Goal: Task Accomplishment & Management: Complete application form

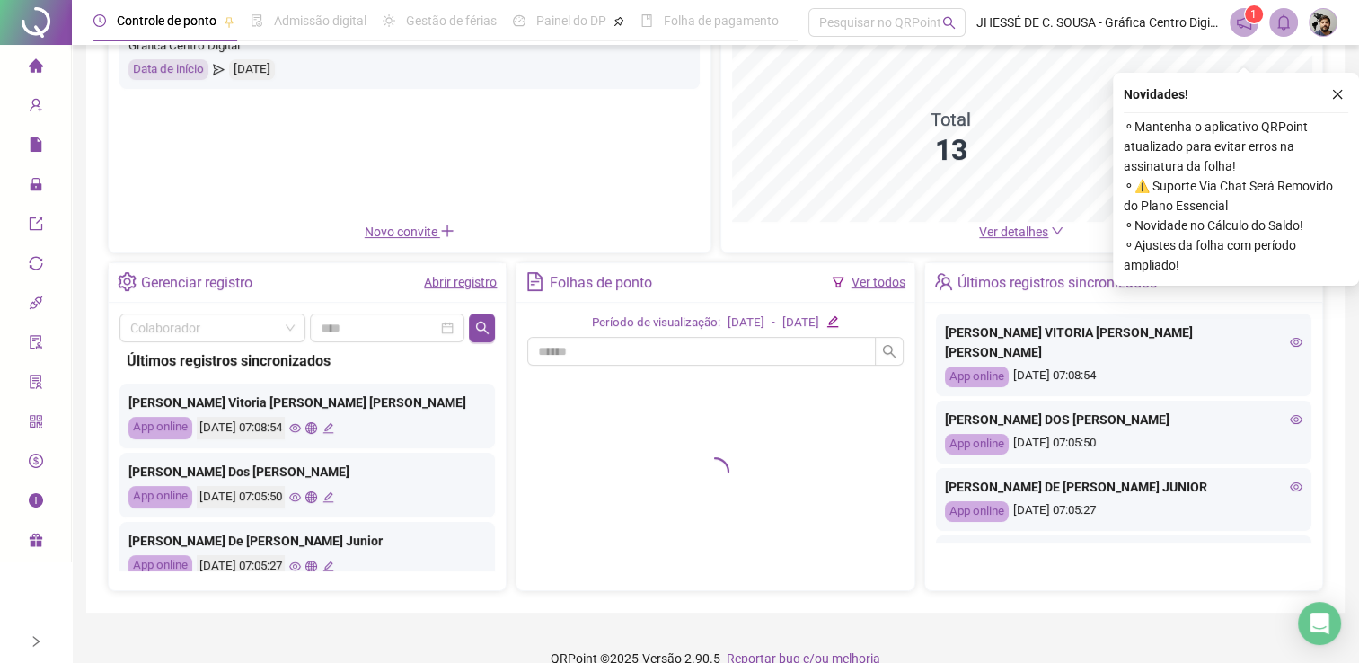
scroll to position [201, 0]
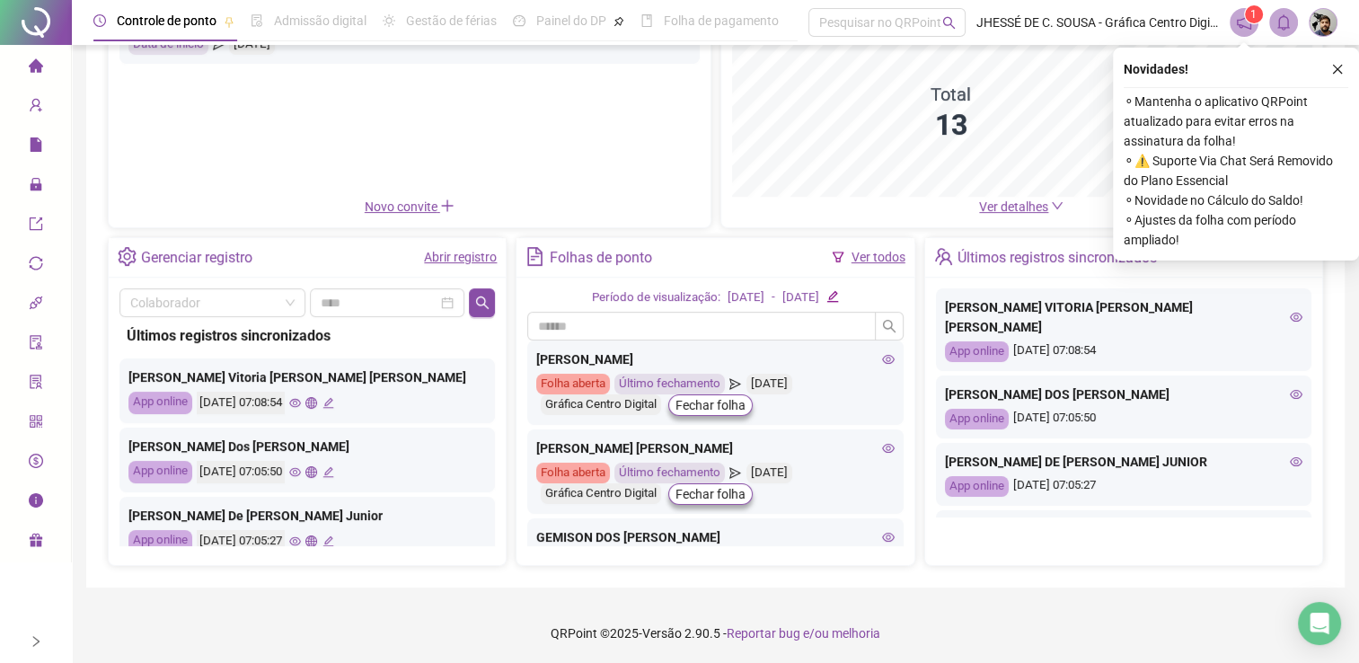
click at [1053, 206] on icon "down" at bounding box center [1057, 205] width 13 height 13
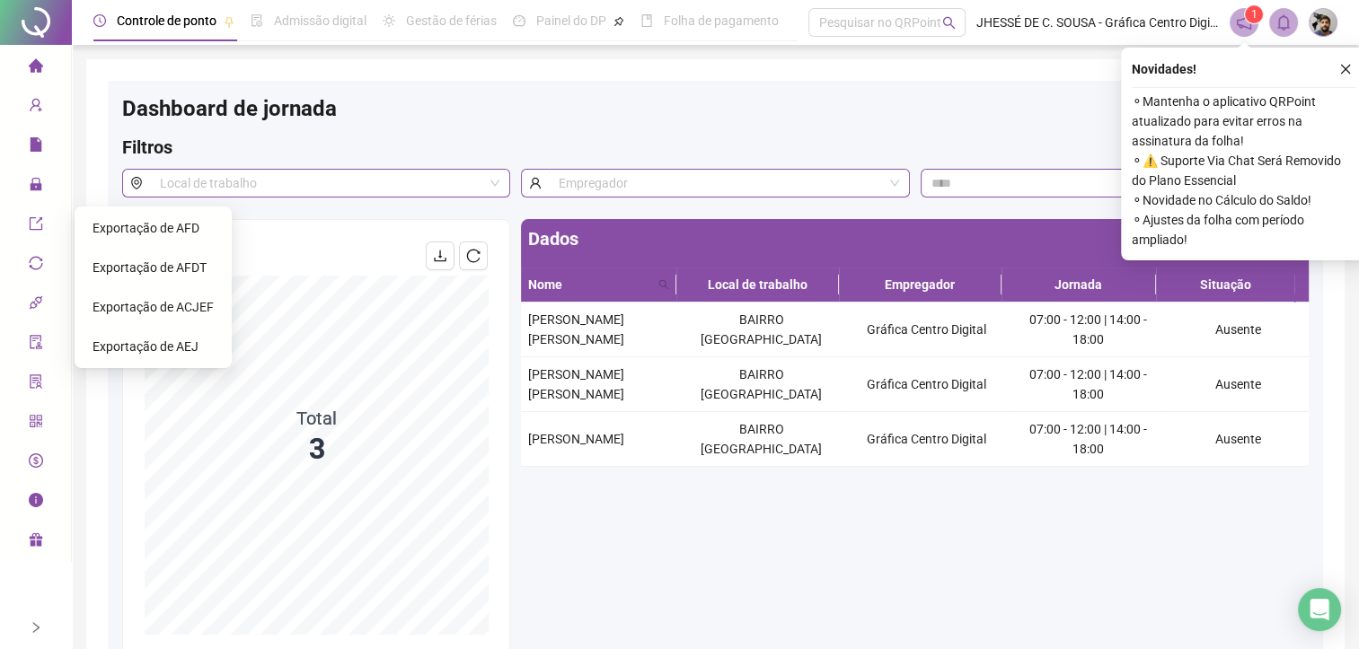
click at [47, 28] on div at bounding box center [36, 22] width 72 height 45
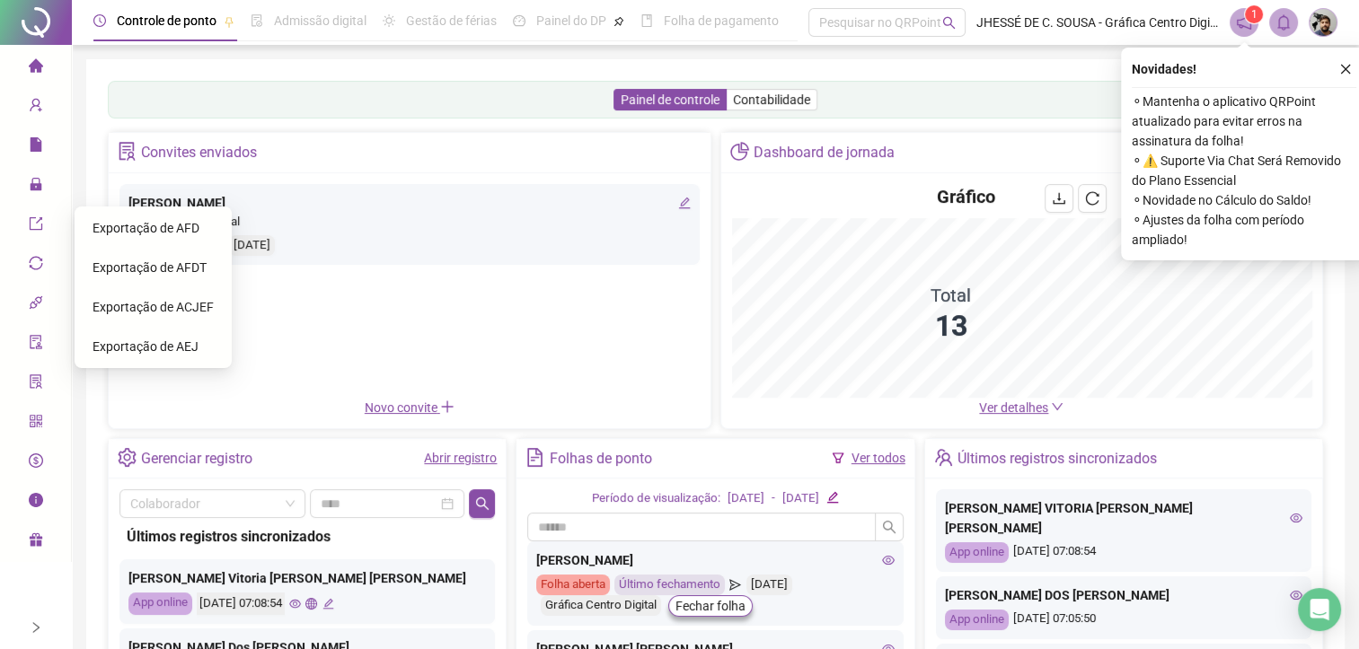
click at [466, 451] on link "Abrir registro" at bounding box center [460, 458] width 73 height 14
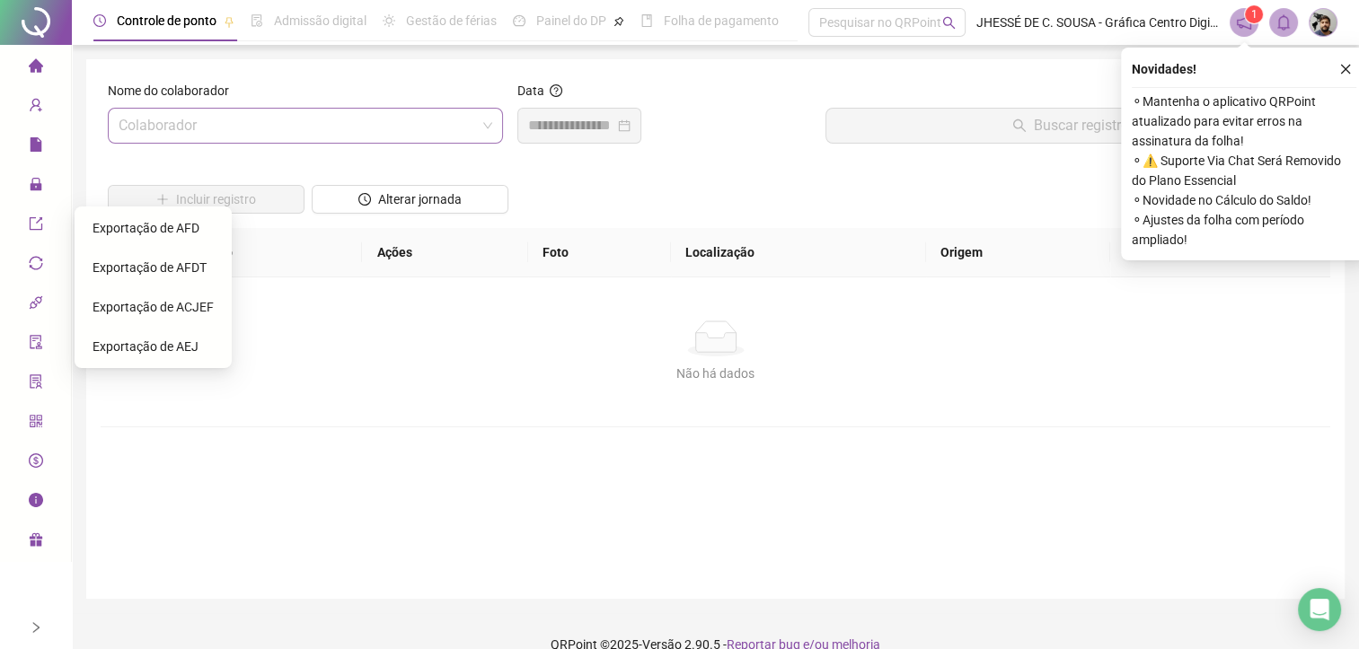
click at [400, 125] on input "search" at bounding box center [297, 126] width 357 height 34
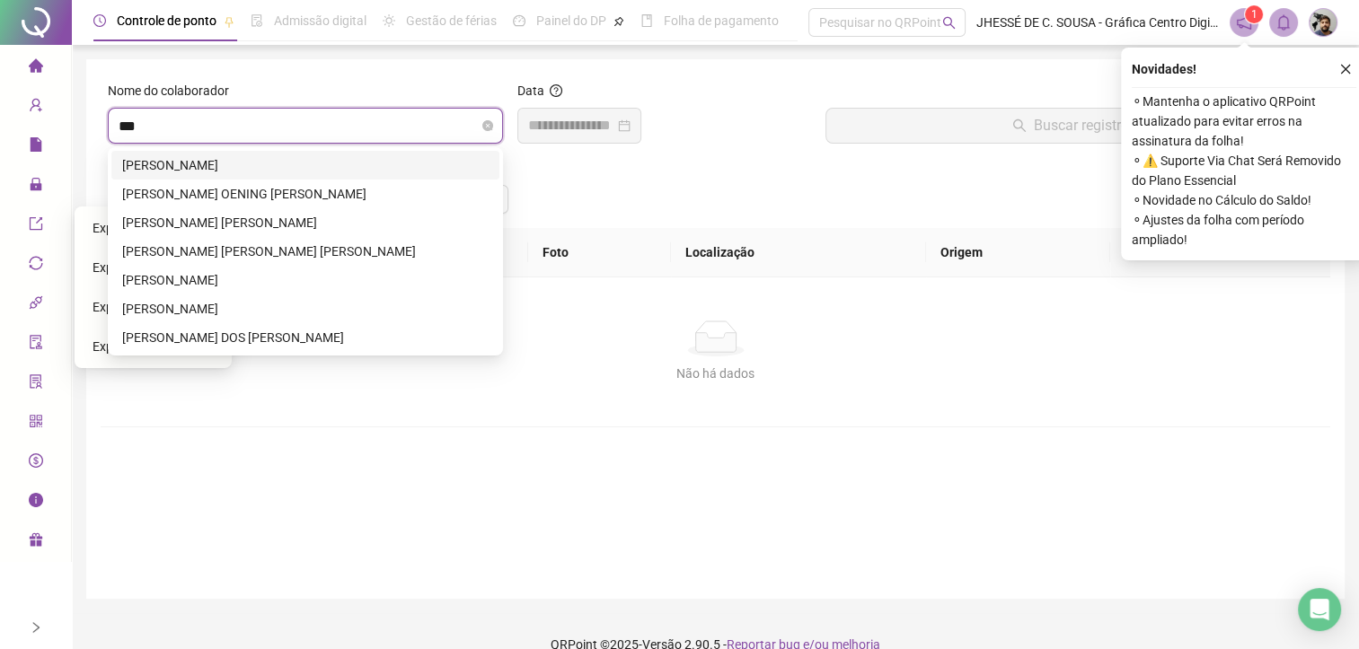
type input "****"
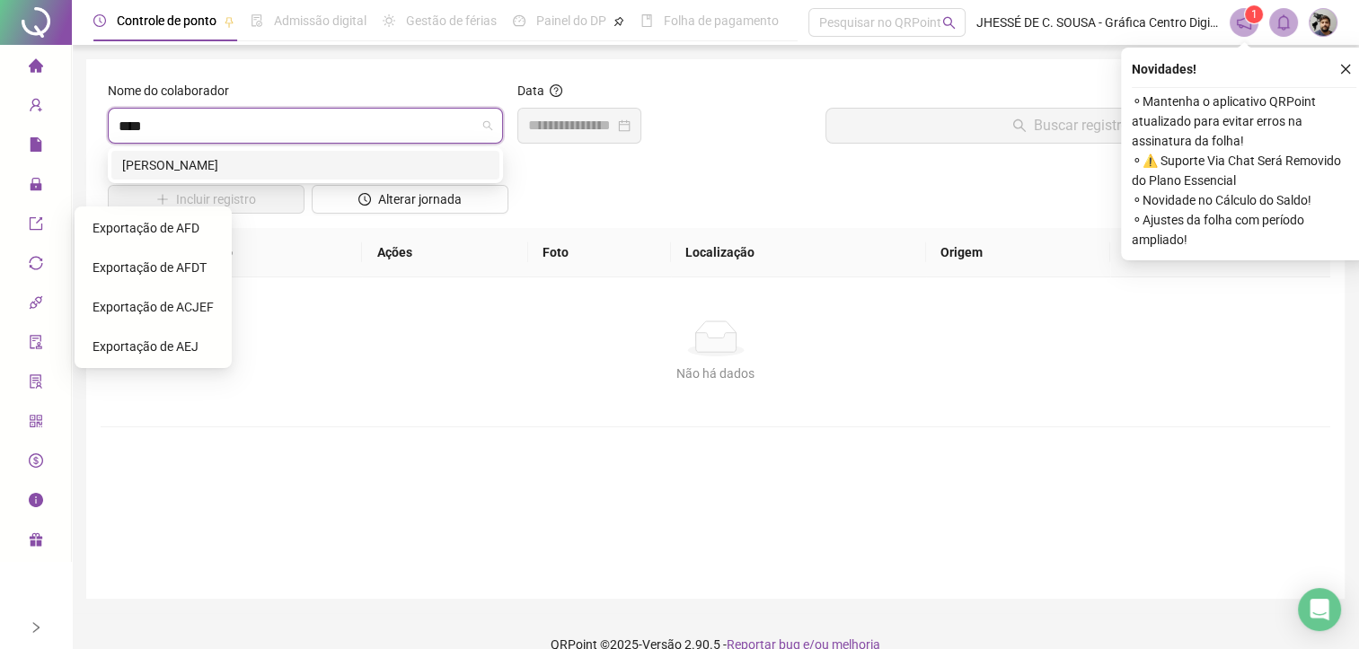
click at [333, 166] on div "[PERSON_NAME]" at bounding box center [305, 165] width 366 height 20
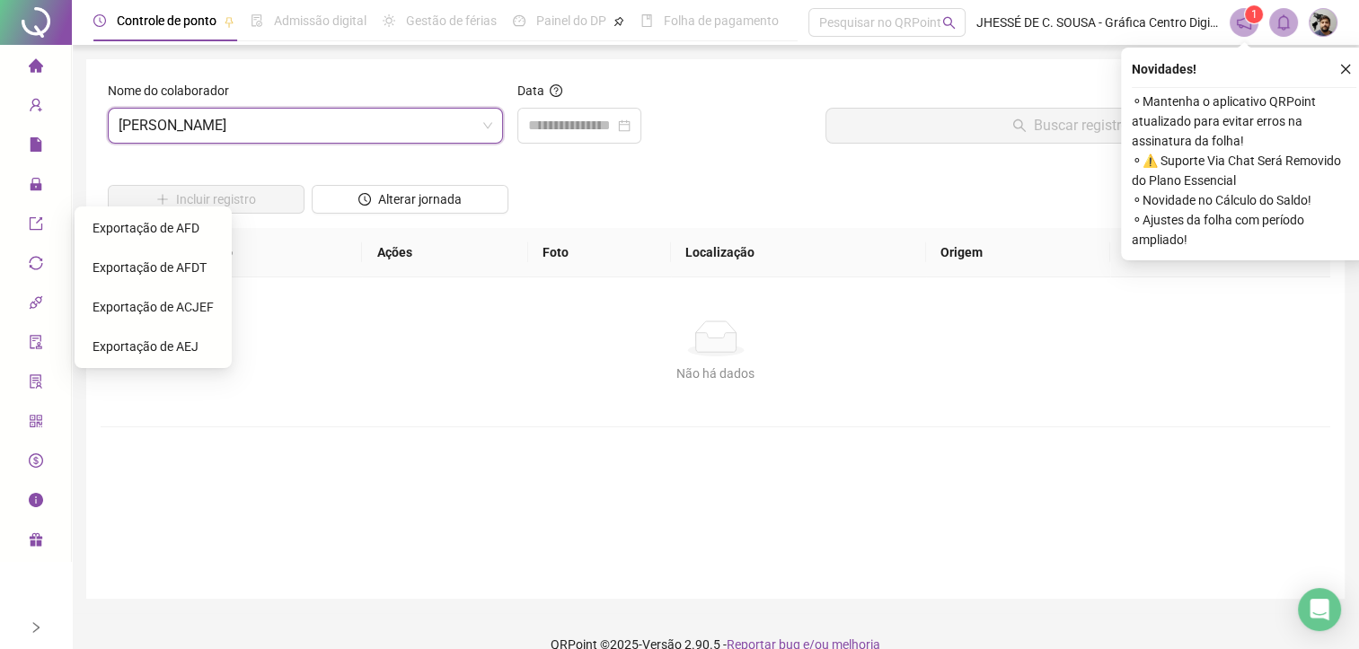
click at [568, 148] on div "Data" at bounding box center [663, 119] width 307 height 77
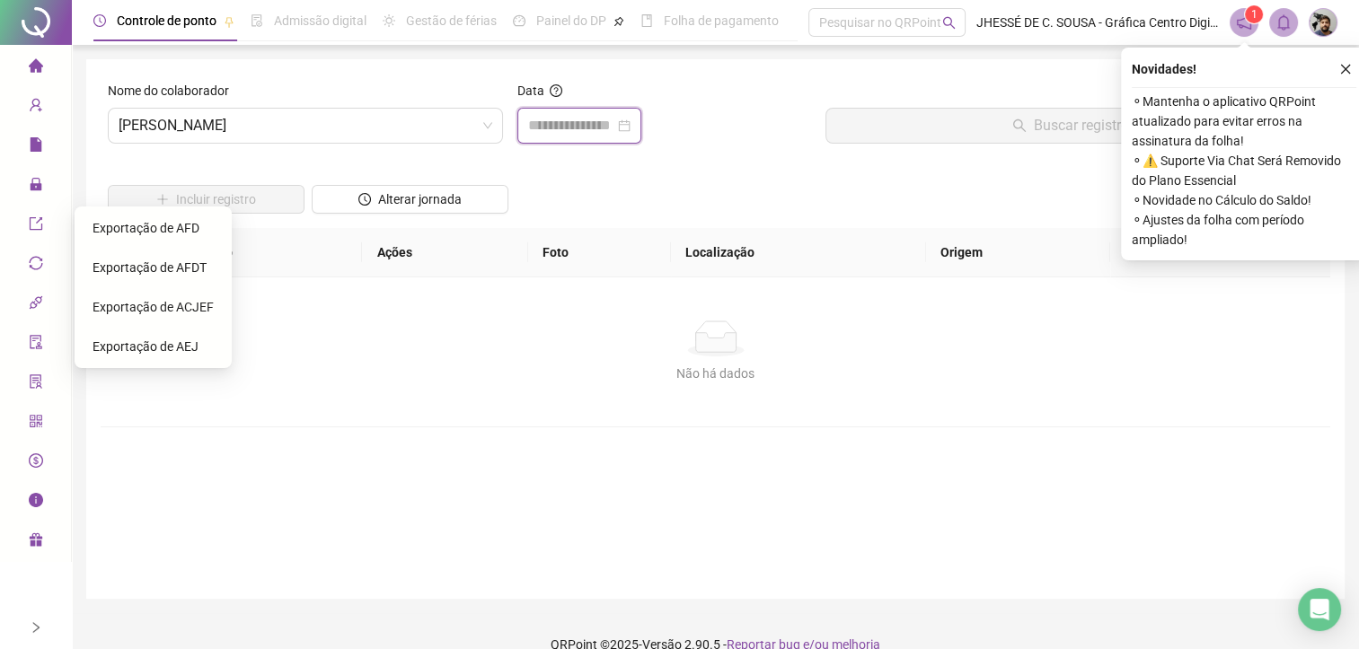
click at [568, 136] on input at bounding box center [571, 126] width 86 height 22
type input "**********"
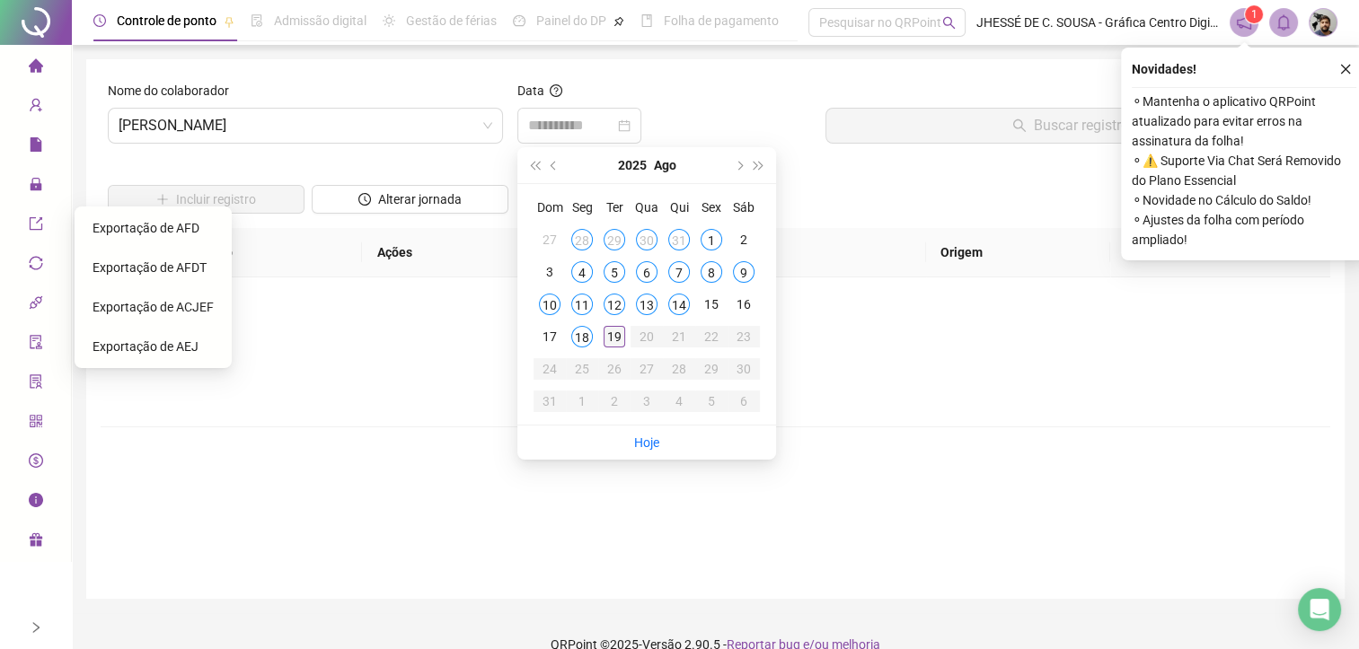
click at [607, 333] on div "19" at bounding box center [614, 337] width 22 height 22
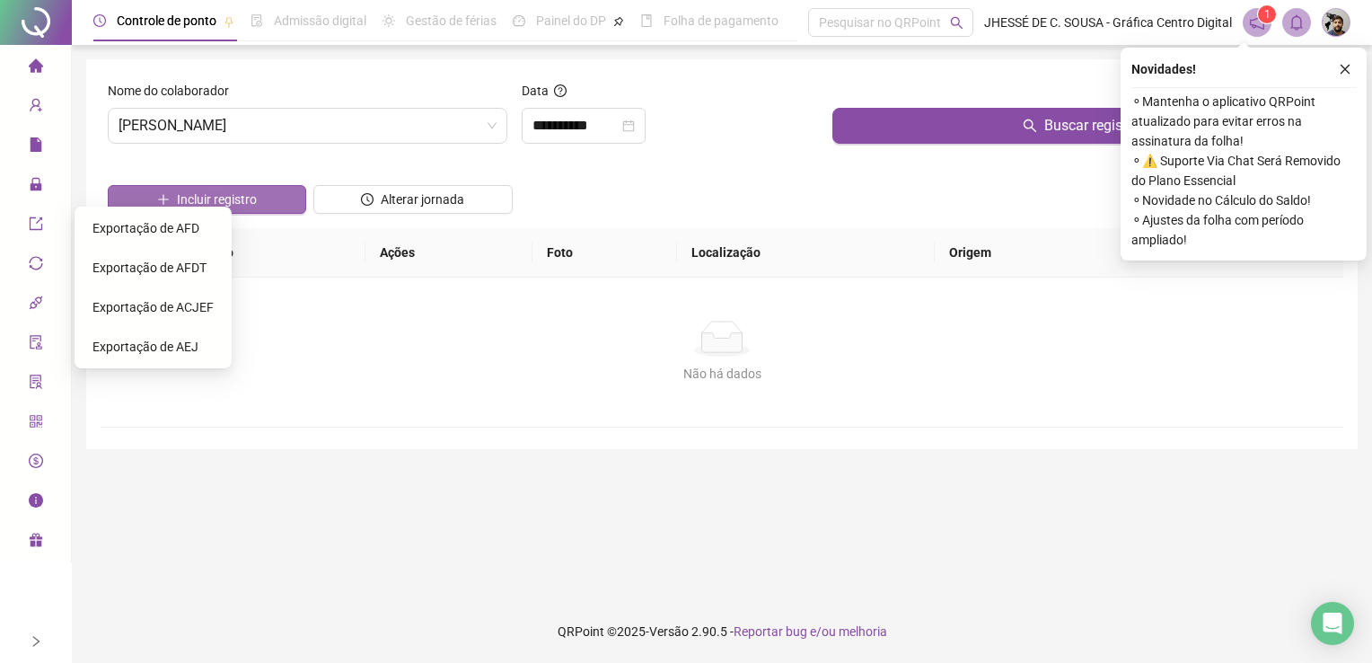
click at [295, 193] on button "Incluir registro" at bounding box center [207, 199] width 198 height 29
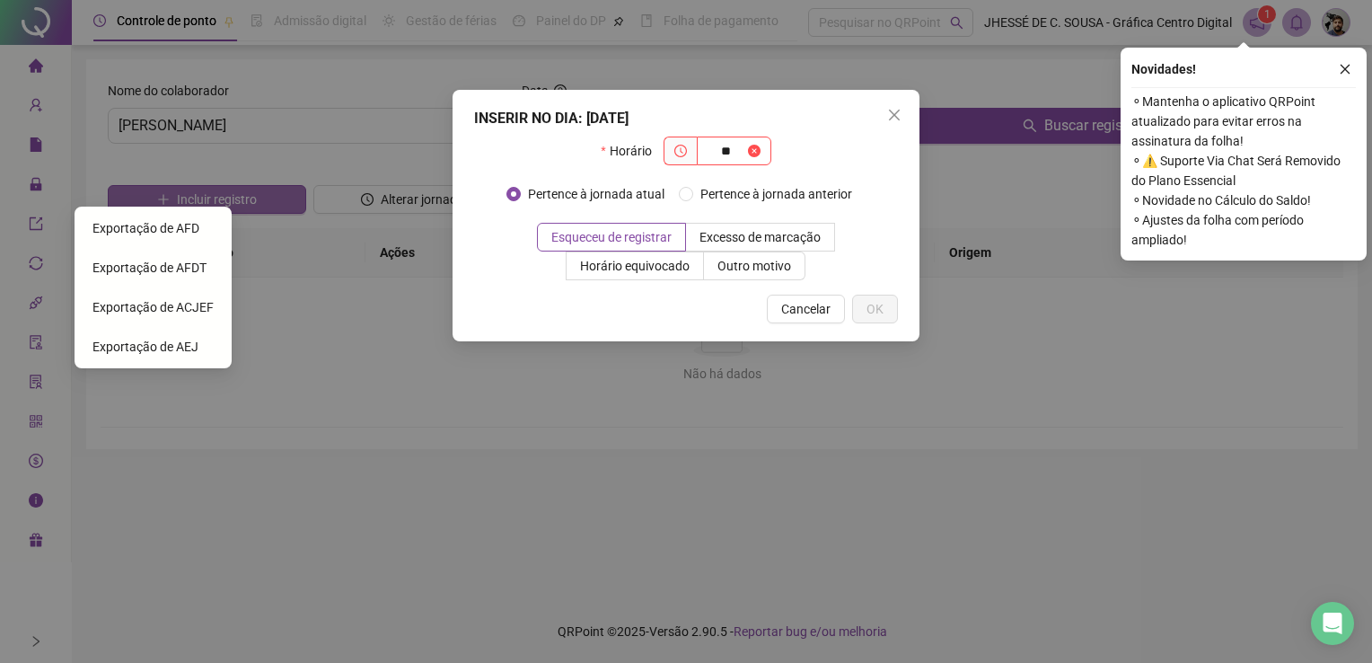
type input "*"
type input "*****"
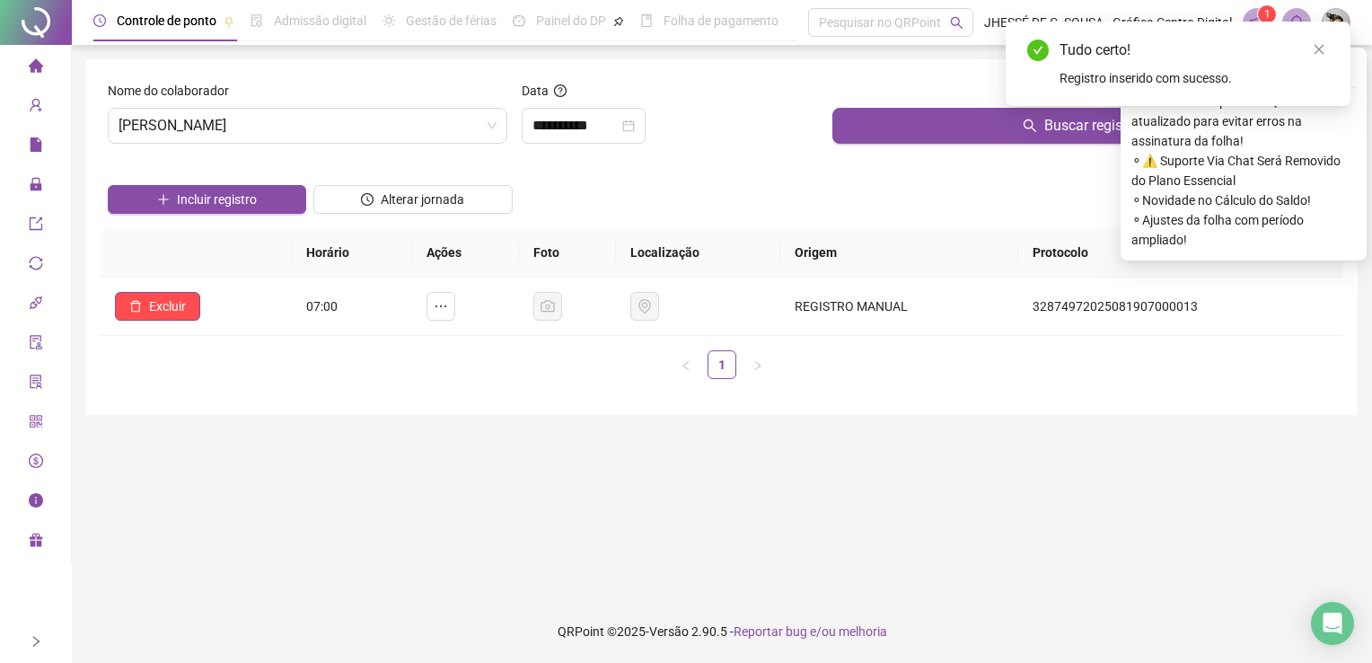
click at [28, 16] on div at bounding box center [36, 22] width 72 height 45
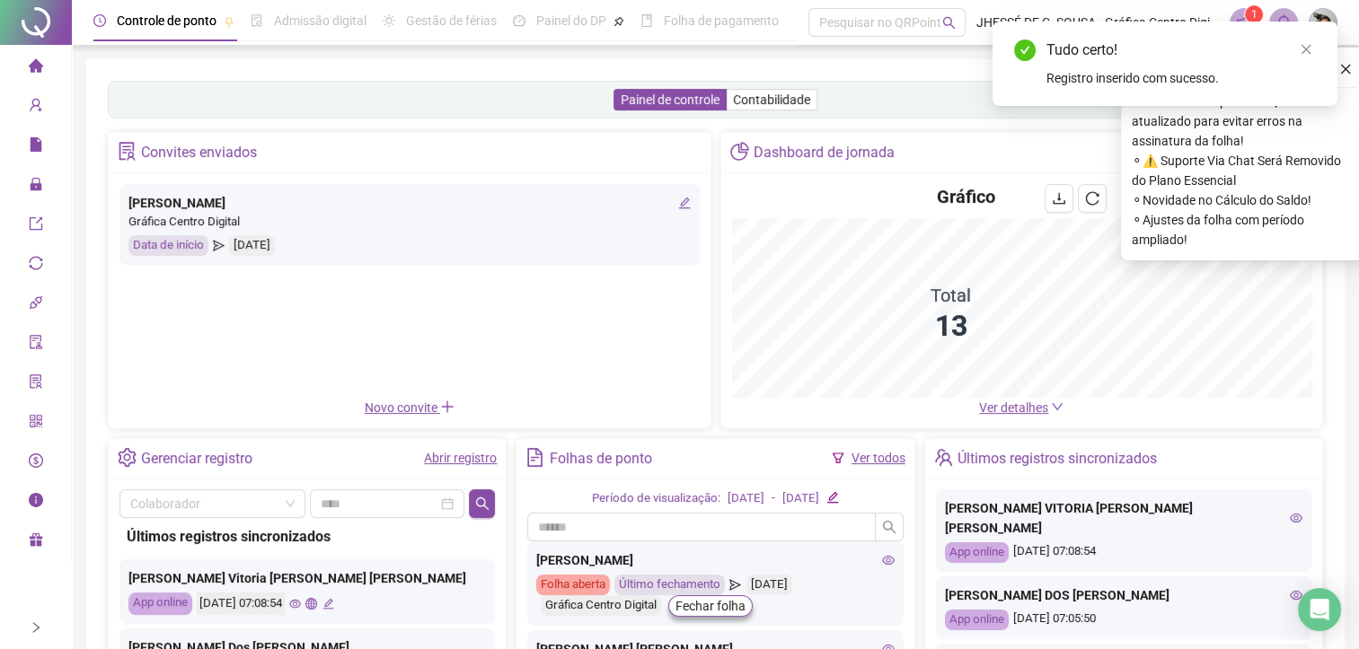
click at [1038, 407] on span "Ver detalhes" at bounding box center [1013, 408] width 69 height 14
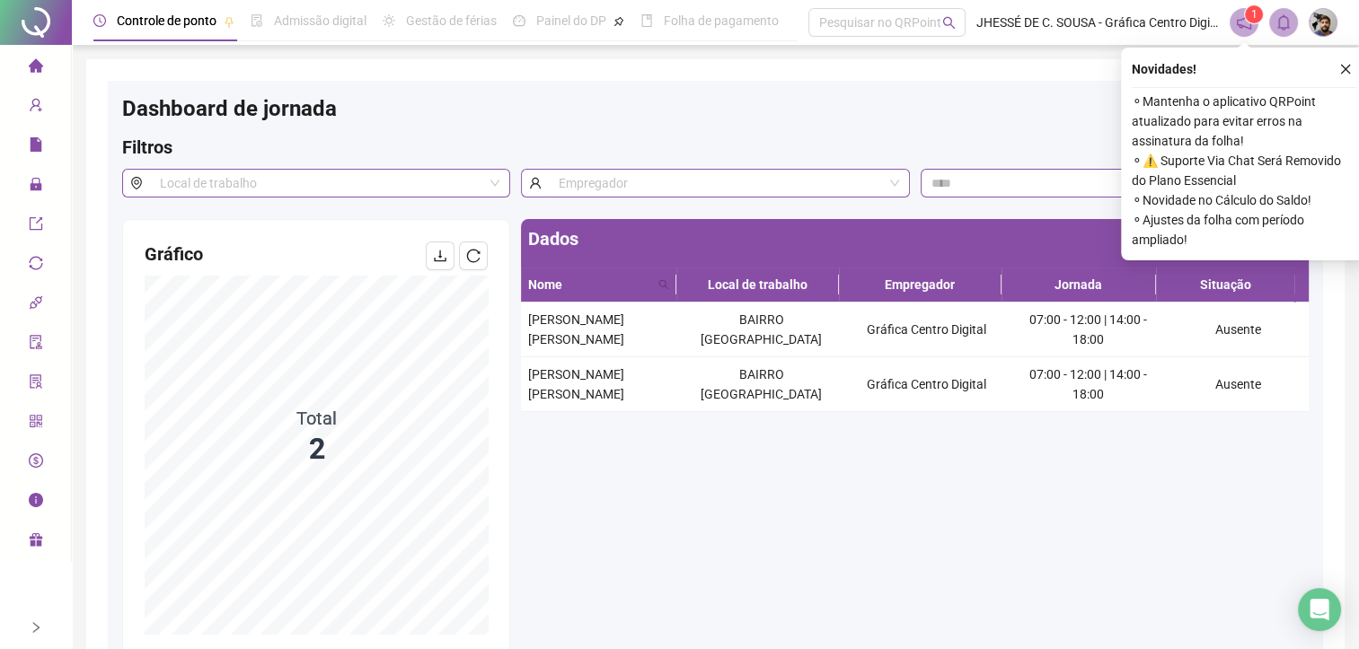
click at [39, 16] on div at bounding box center [36, 22] width 72 height 45
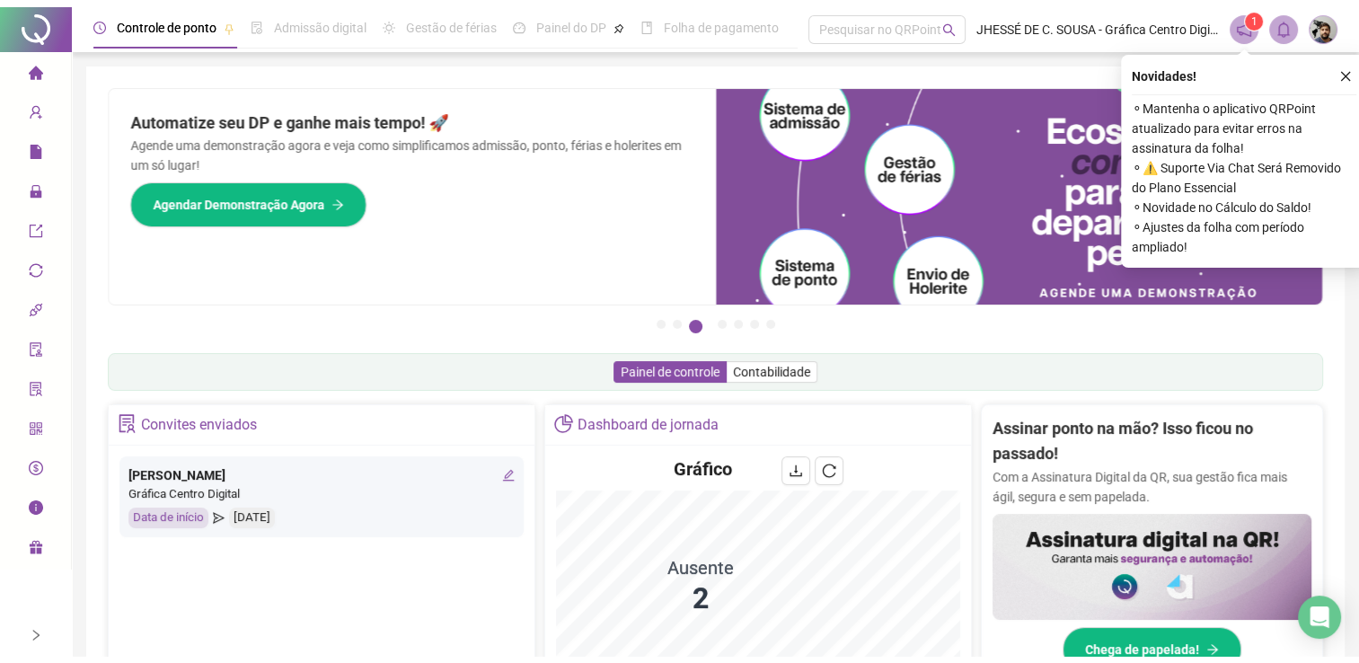
scroll to position [389, 0]
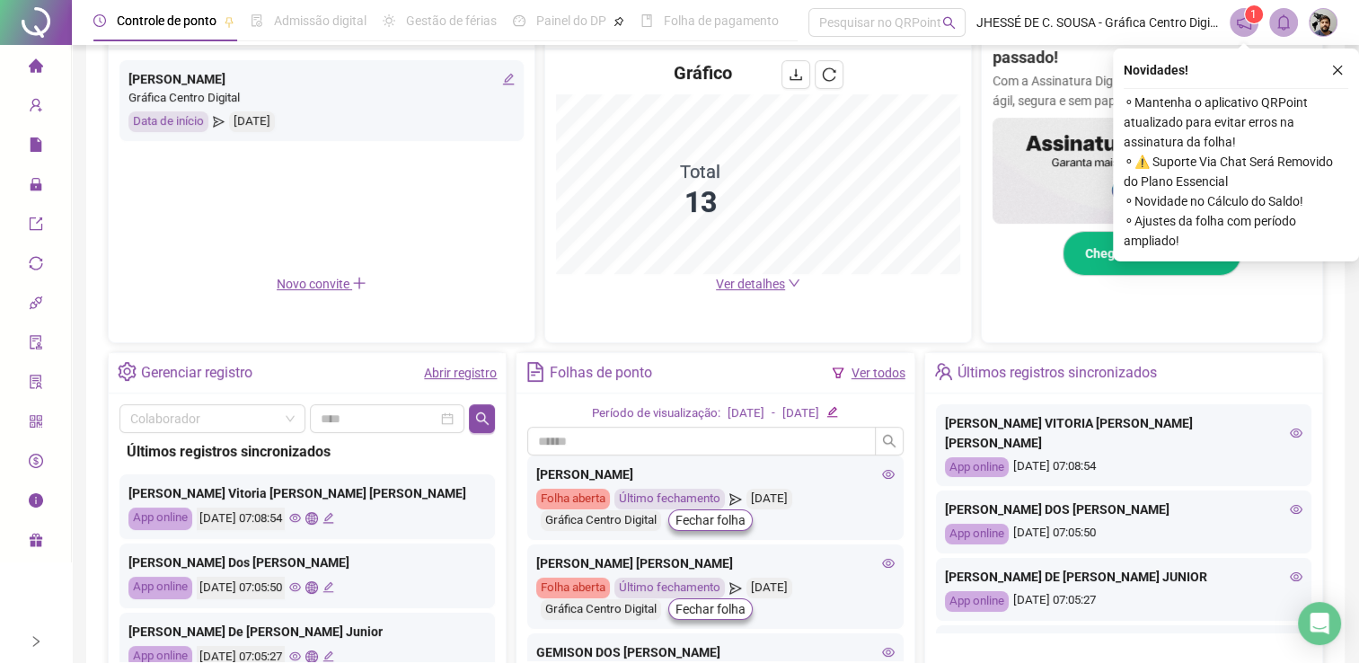
click at [301, 512] on icon "eye" at bounding box center [295, 518] width 12 height 12
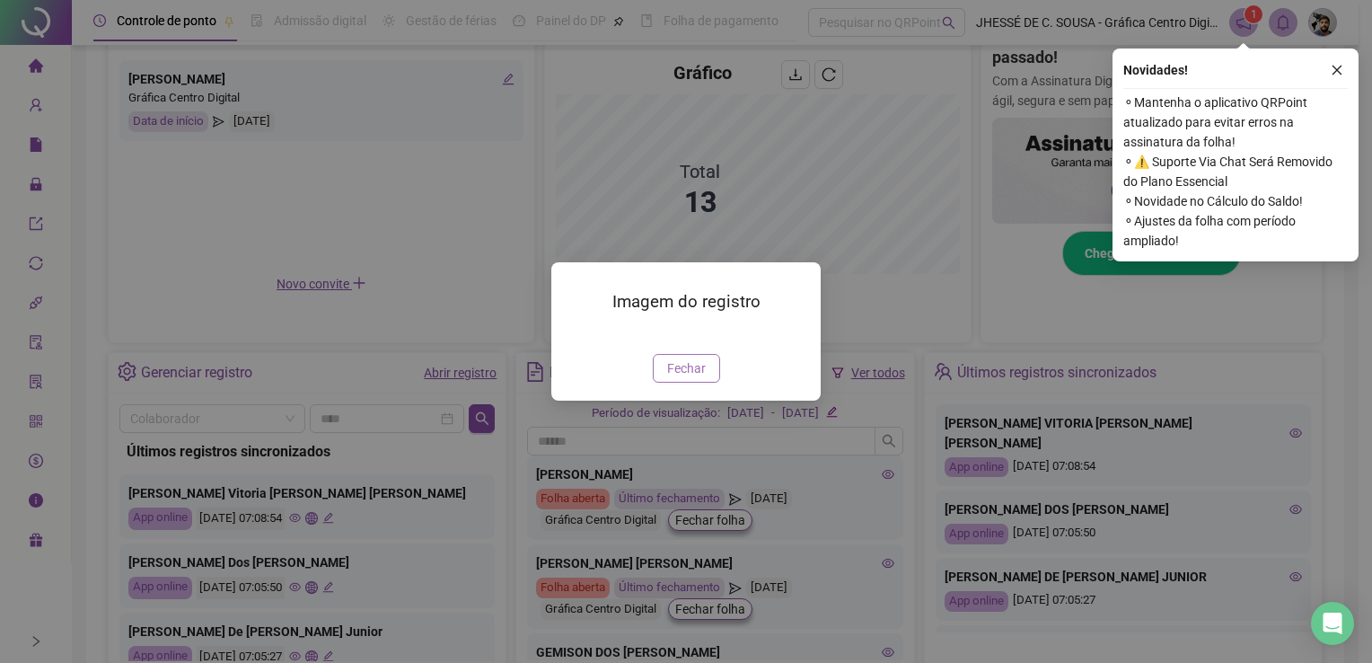
click at [713, 383] on button "Fechar" at bounding box center [686, 368] width 67 height 29
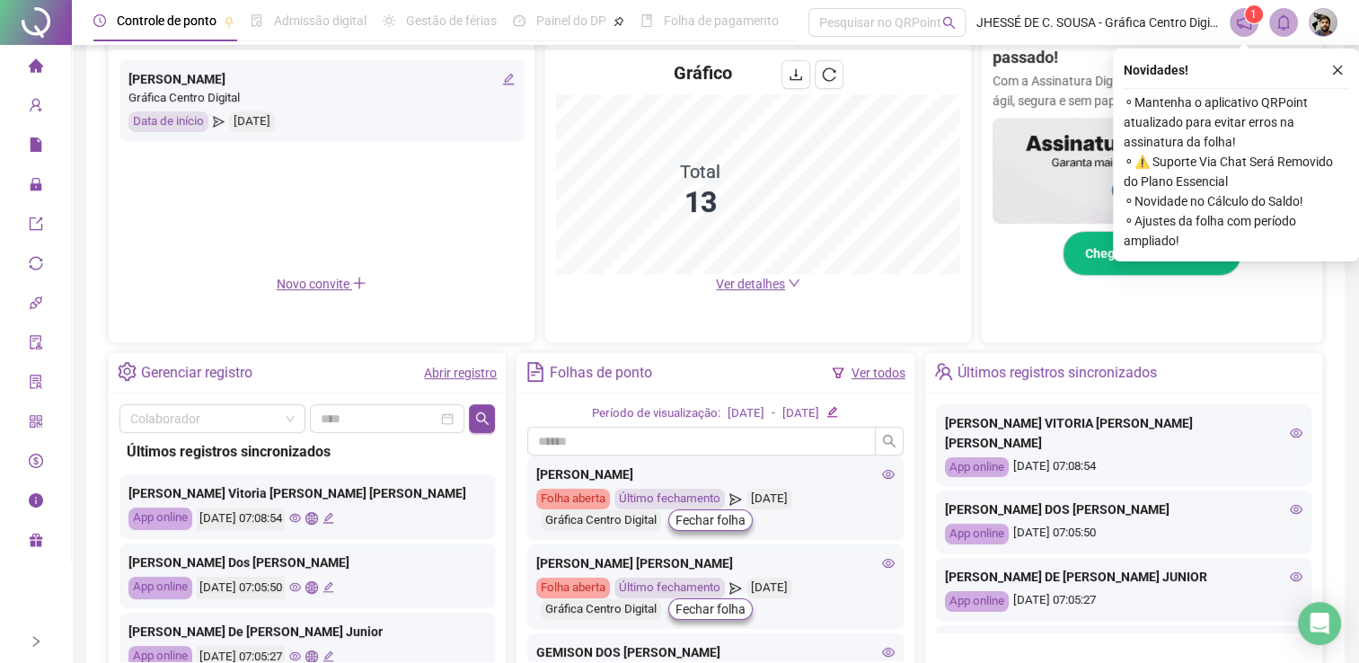
click at [301, 584] on icon "eye" at bounding box center [295, 587] width 12 height 12
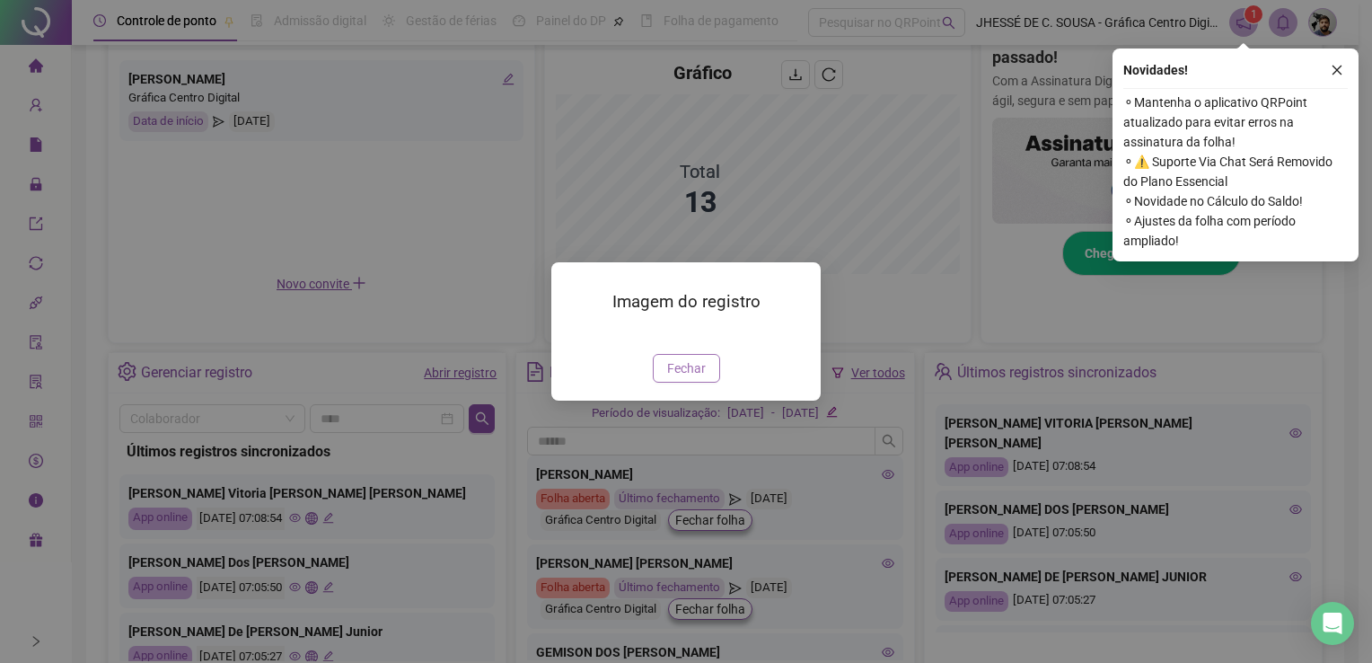
click at [694, 368] on div "Imagem do registro Fechar" at bounding box center [685, 330] width 269 height 137
click at [700, 400] on div "Imagem do registro Fechar" at bounding box center [685, 330] width 269 height 137
click at [690, 378] on span "Fechar" at bounding box center [686, 368] width 39 height 20
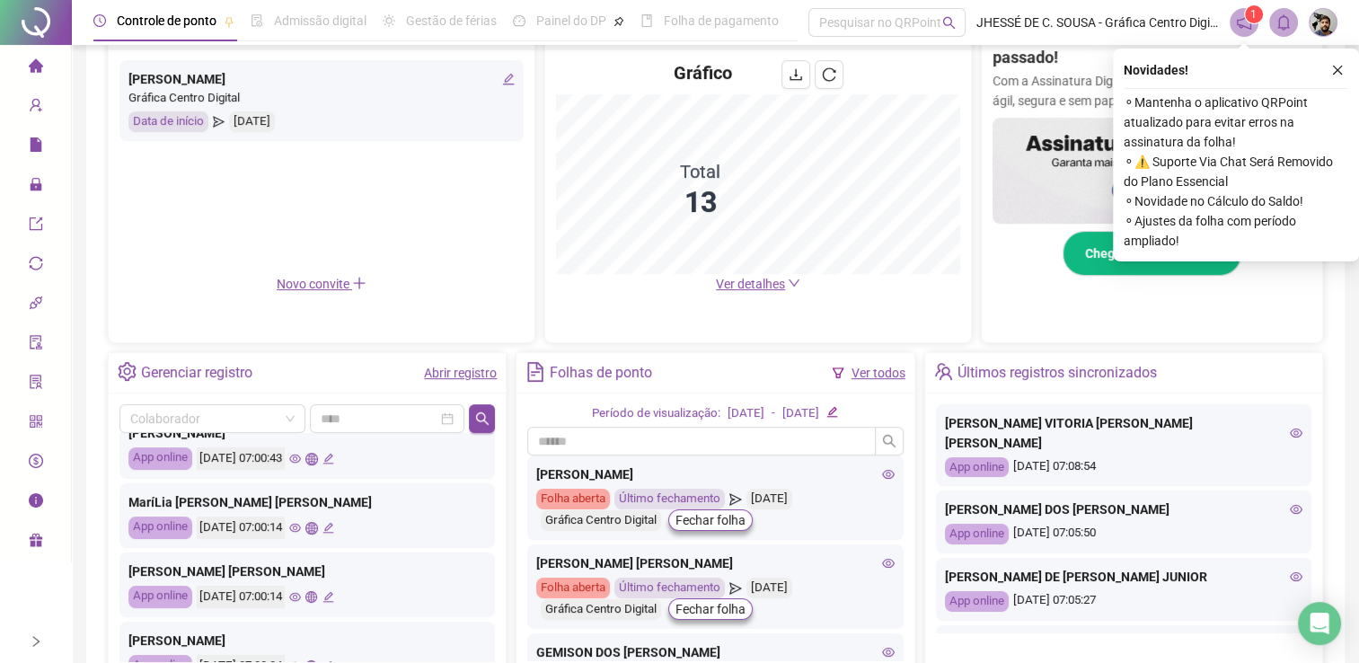
scroll to position [296, 0]
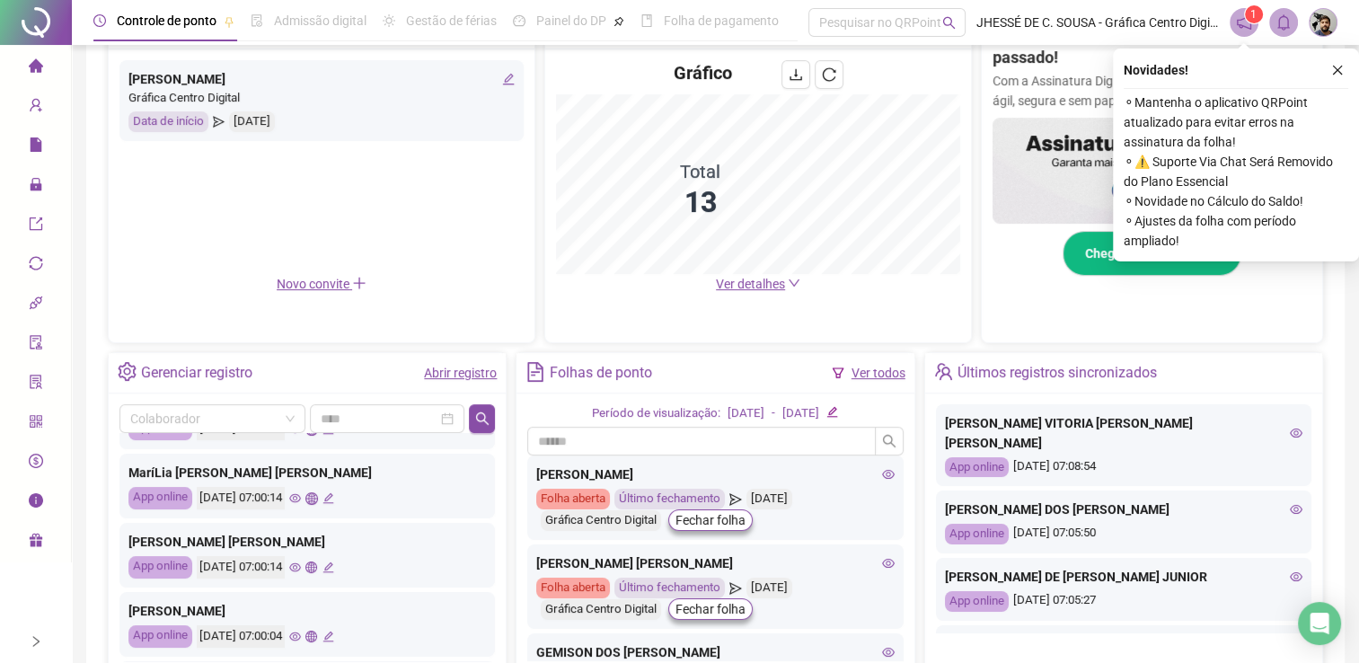
click at [301, 497] on icon "eye" at bounding box center [295, 498] width 12 height 12
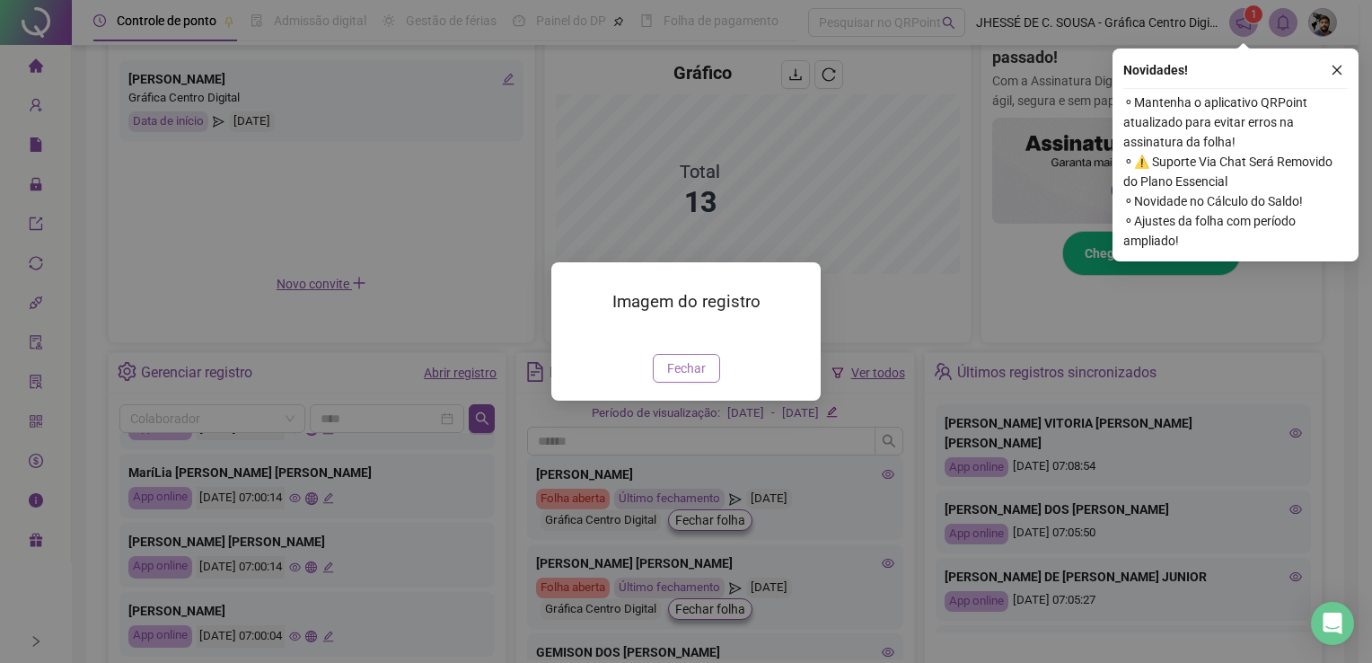
click at [672, 378] on span "Fechar" at bounding box center [686, 368] width 39 height 20
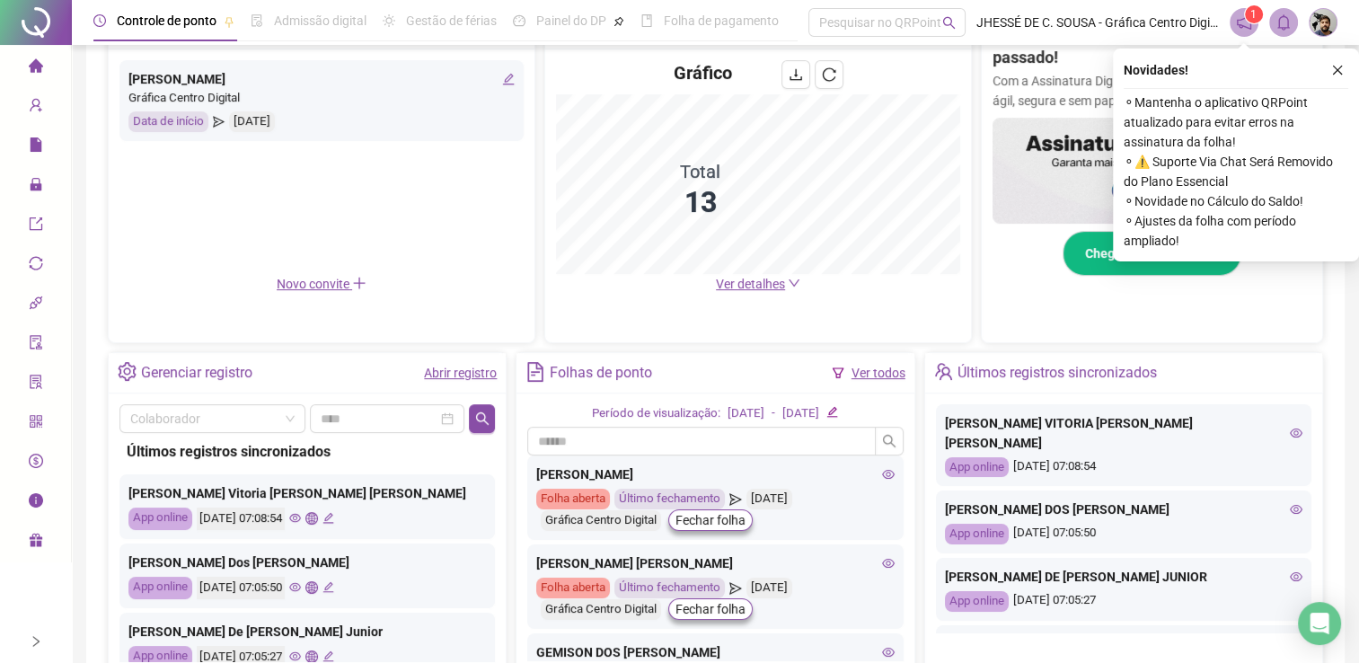
scroll to position [0, 0]
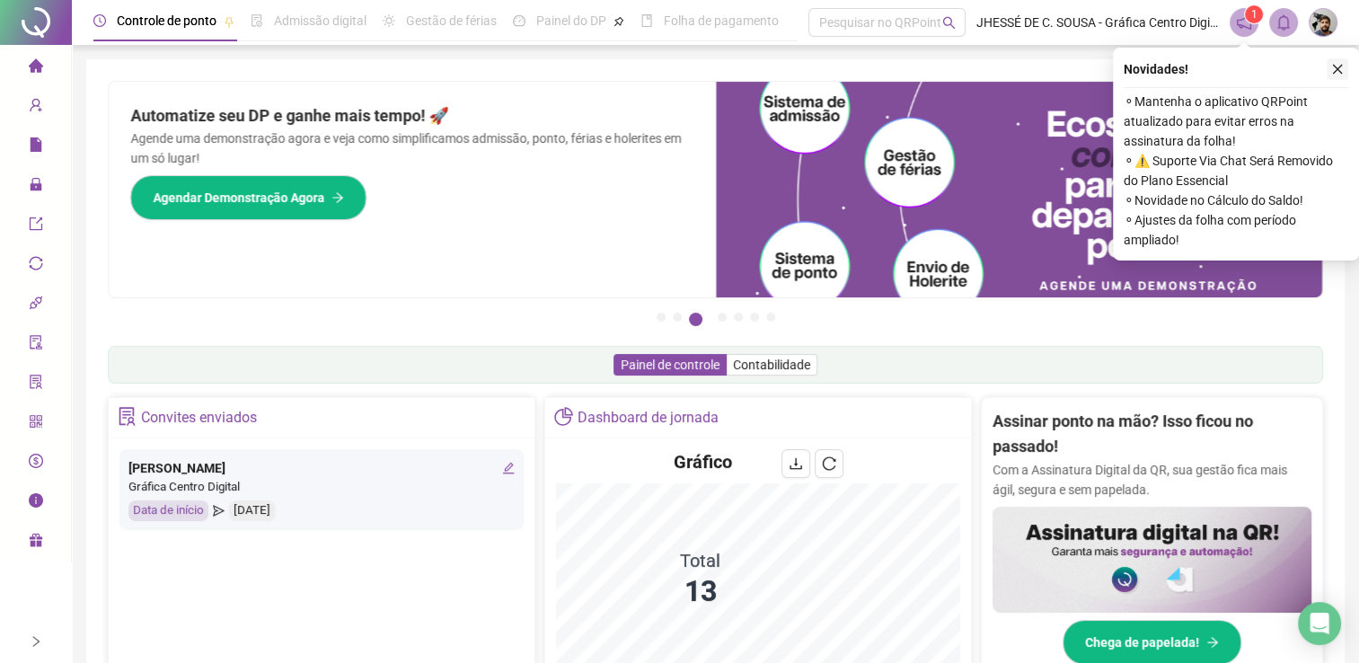
click at [1330, 79] on button "button" at bounding box center [1337, 69] width 22 height 22
